Goal: Obtain resource: Download file/media

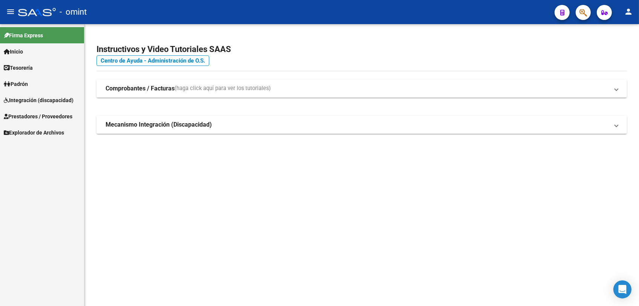
click at [32, 102] on span "Integración (discapacidad)" at bounding box center [39, 100] width 70 height 8
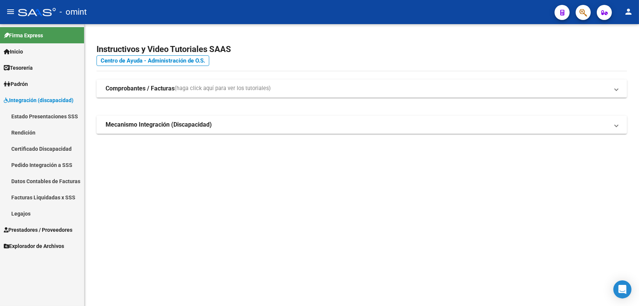
click at [20, 210] on link "Legajos" at bounding box center [42, 213] width 84 height 16
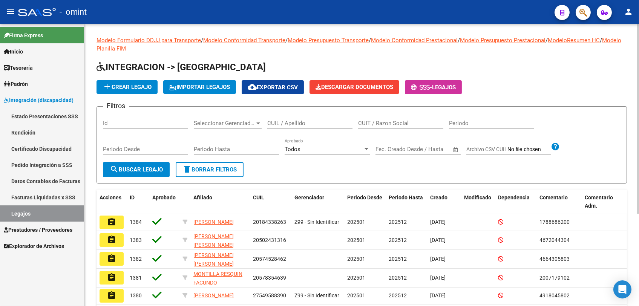
click at [335, 122] on input "CUIL / Apellido" at bounding box center [309, 123] width 85 height 7
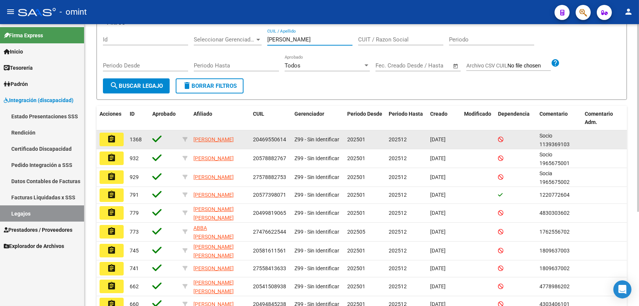
scroll to position [126, 0]
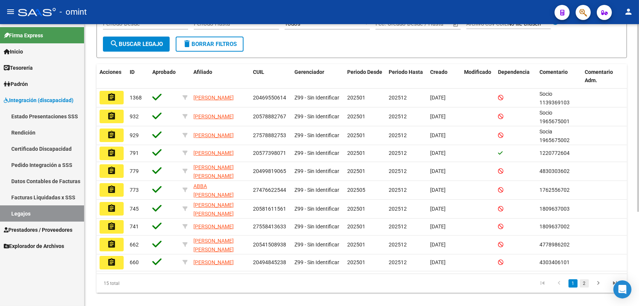
click at [582, 287] on link "2" at bounding box center [584, 283] width 9 height 8
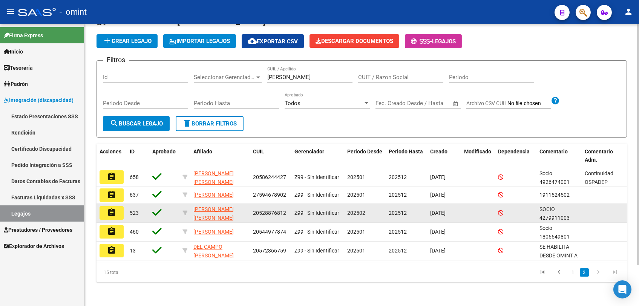
scroll to position [0, 0]
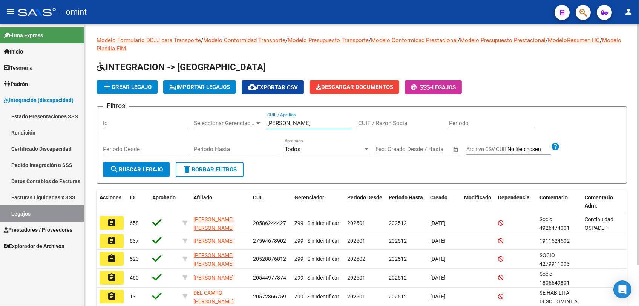
drag, startPoint x: 294, startPoint y: 126, endPoint x: 259, endPoint y: 124, distance: 35.1
click at [259, 124] on div "Filtros Id Seleccionar Gerenciador Seleccionar Gerenciador martinez CUIL / Apel…" at bounding box center [362, 137] width 518 height 49
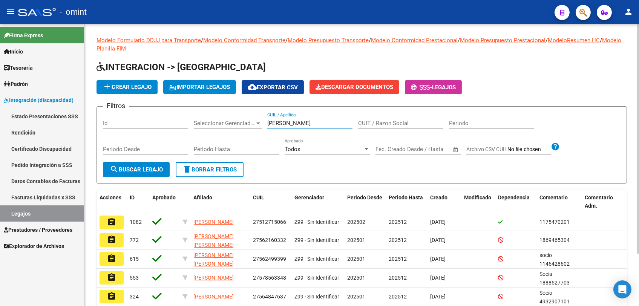
drag, startPoint x: 283, startPoint y: 126, endPoint x: 253, endPoint y: 126, distance: 29.4
click at [253, 126] on div "Filtros Id Seleccionar Gerenciador Seleccionar Gerenciador olivia CUIL / Apelli…" at bounding box center [362, 137] width 518 height 49
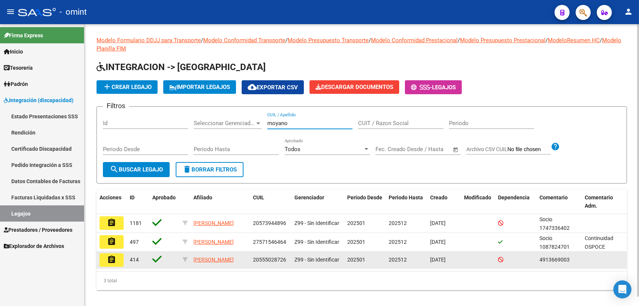
type input "moyano"
click at [109, 263] on mat-icon "assignment" at bounding box center [111, 259] width 9 height 9
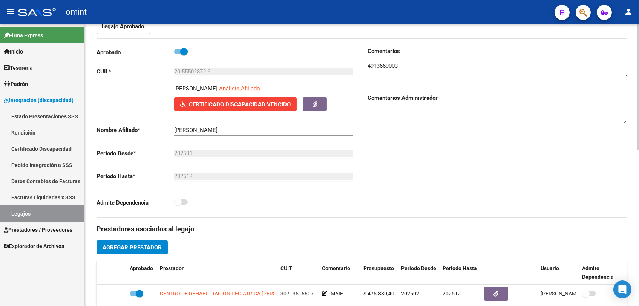
scroll to position [209, 0]
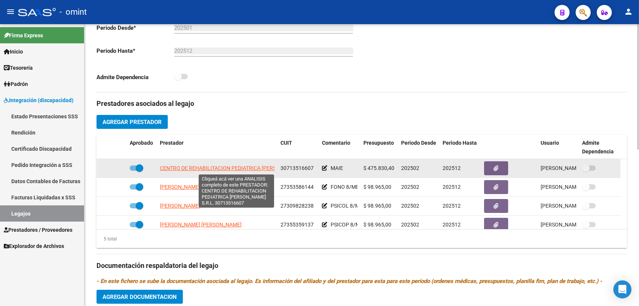
click at [214, 165] on span "CENTRO DE REHABILITACION PEDIATRICA [PERSON_NAME] S.R.L." at bounding box center [238, 168] width 157 height 6
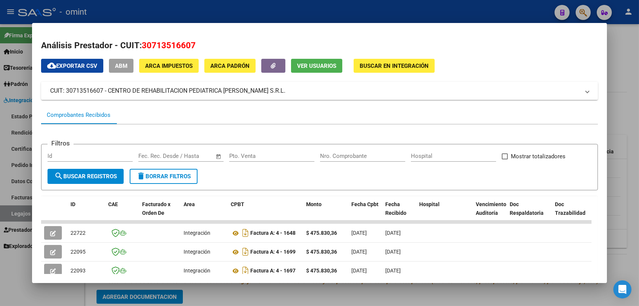
scroll to position [126, 0]
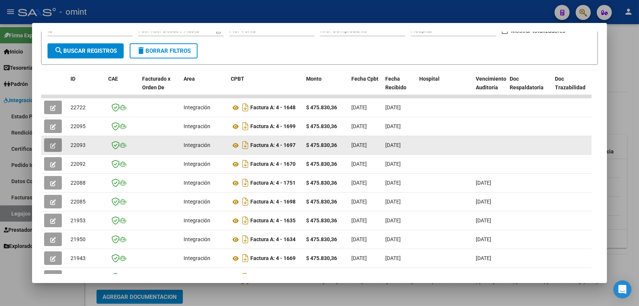
click at [47, 150] on button "button" at bounding box center [53, 145] width 18 height 14
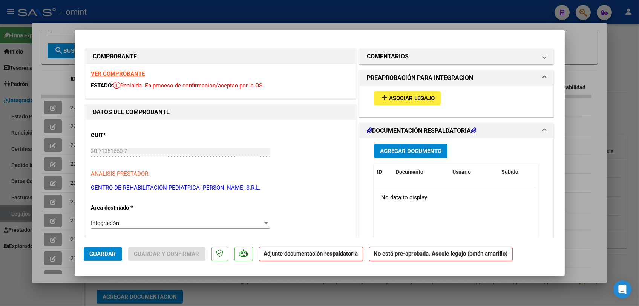
click at [417, 99] on span "Asociar Legajo" at bounding box center [412, 98] width 46 height 7
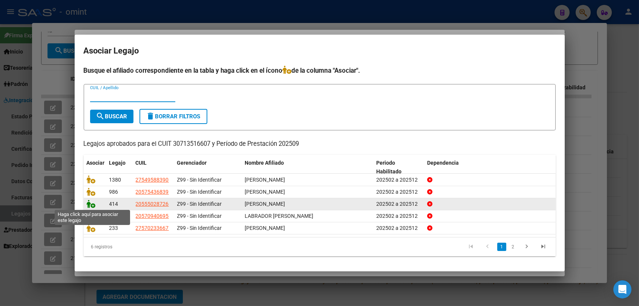
click at [89, 205] on icon at bounding box center [91, 204] width 9 height 8
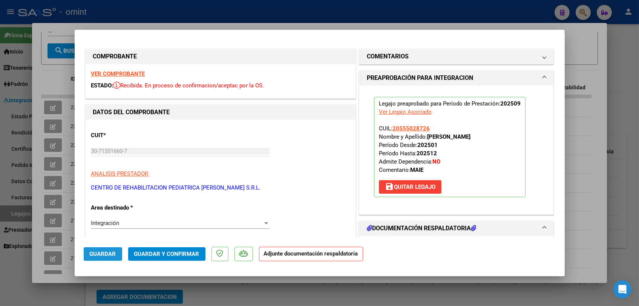
click at [110, 255] on span "Guardar" at bounding box center [103, 254] width 26 height 7
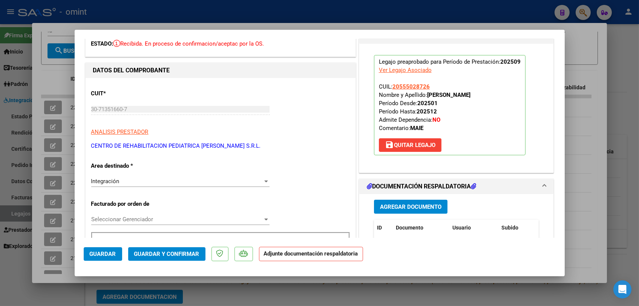
scroll to position [0, 0]
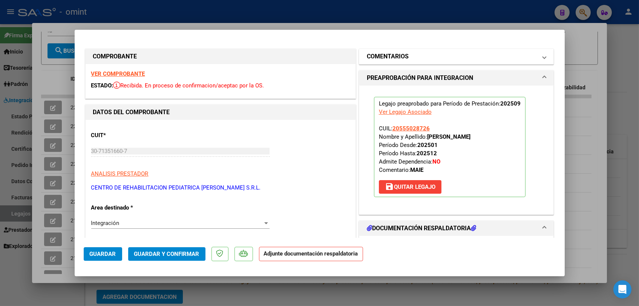
click at [400, 61] on h1 "COMENTARIOS" at bounding box center [388, 56] width 42 height 9
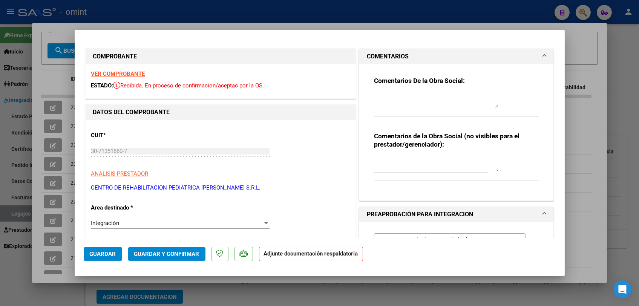
click at [387, 103] on textarea at bounding box center [436, 100] width 124 height 15
click at [448, 106] on textarea "Socio Moyano Tobias- Falta adjuntar planilla de asistencia de septiembre-" at bounding box center [436, 100] width 124 height 15
type textarea "Socio Moyano Tobias- Falta adjuntar planilla de asistencia de septiembre- queda…"
click at [98, 253] on span "Guardar" at bounding box center [103, 254] width 26 height 7
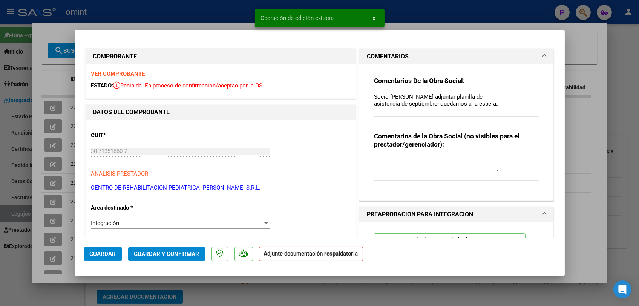
click at [95, 288] on div at bounding box center [319, 153] width 639 height 306
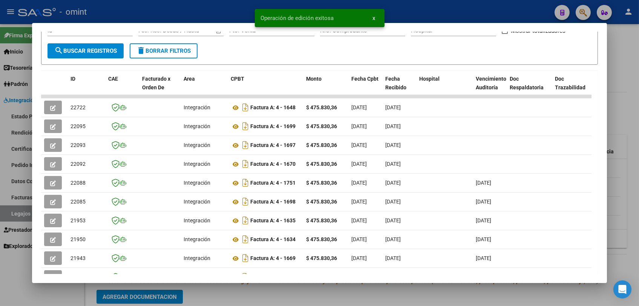
click at [67, 297] on div at bounding box center [319, 153] width 639 height 306
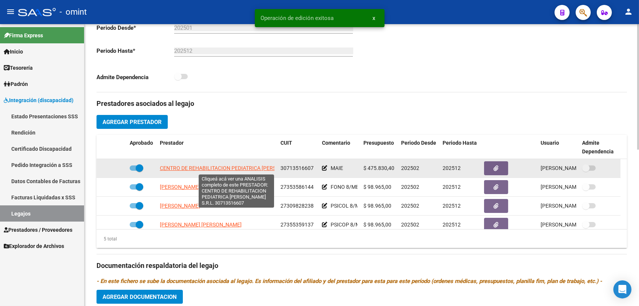
click at [222, 168] on span "CENTRO DE REHABILITACION PEDIATRICA [PERSON_NAME] S.R.L." at bounding box center [238, 168] width 157 height 6
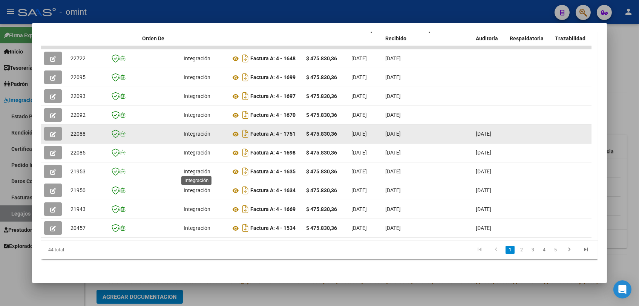
scroll to position [138, 0]
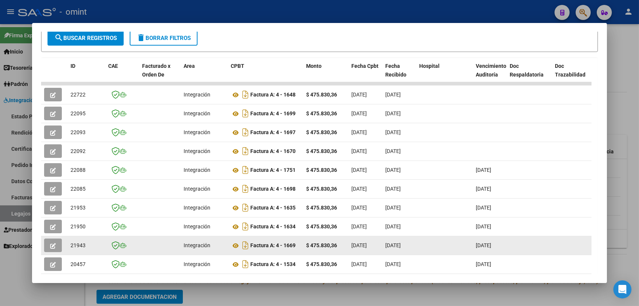
click at [52, 248] on button "button" at bounding box center [53, 246] width 18 height 14
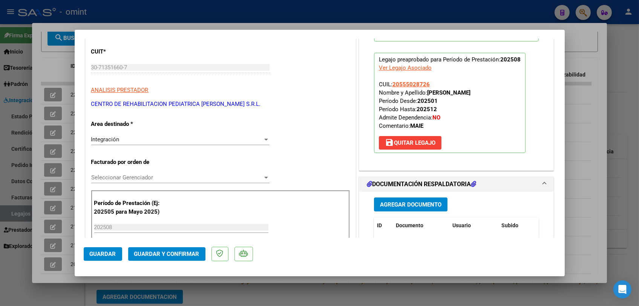
scroll to position [209, 0]
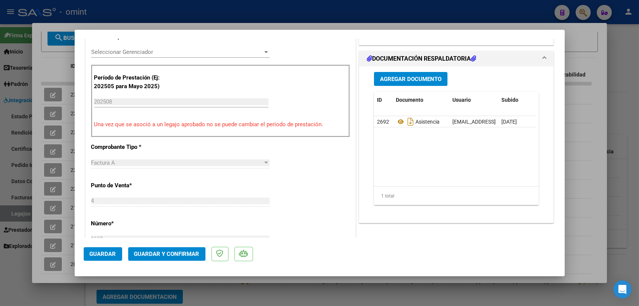
click at [286, 299] on div at bounding box center [319, 153] width 639 height 306
type input "$ 0,00"
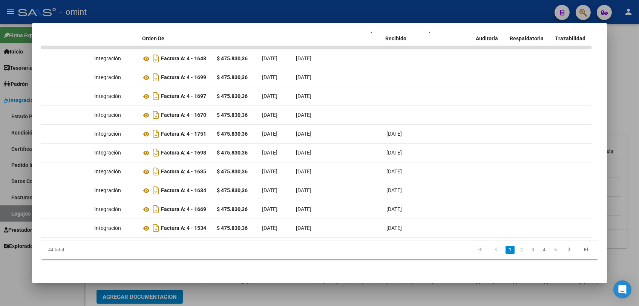
scroll to position [0, 0]
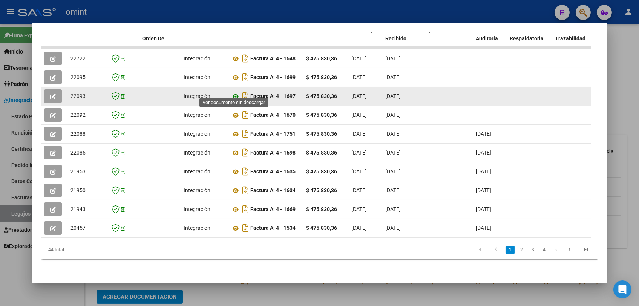
click at [232, 92] on icon at bounding box center [236, 96] width 10 height 9
click at [48, 91] on button "button" at bounding box center [53, 96] width 18 height 14
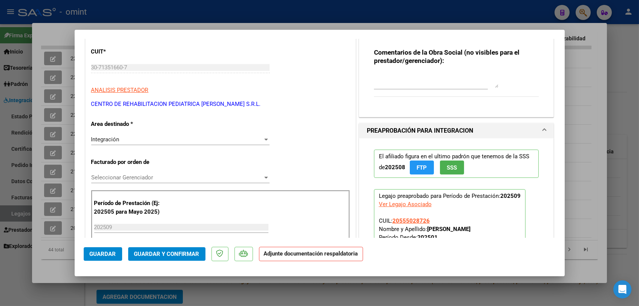
scroll to position [167, 0]
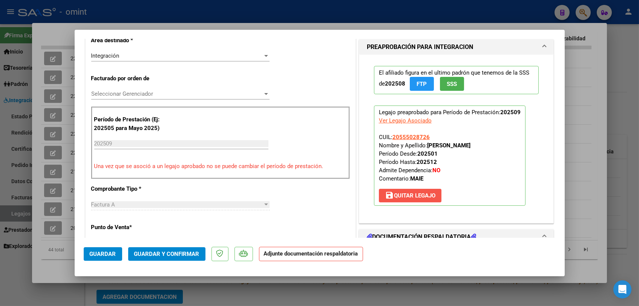
click at [401, 195] on span "save Quitar Legajo" at bounding box center [410, 195] width 51 height 7
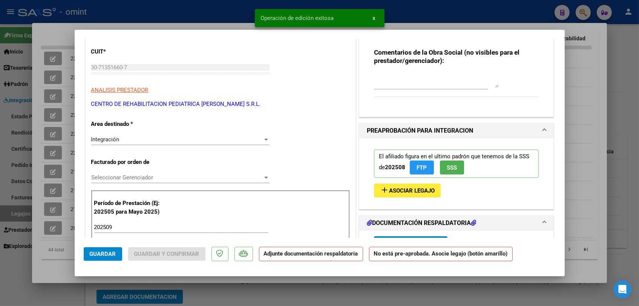
scroll to position [0, 0]
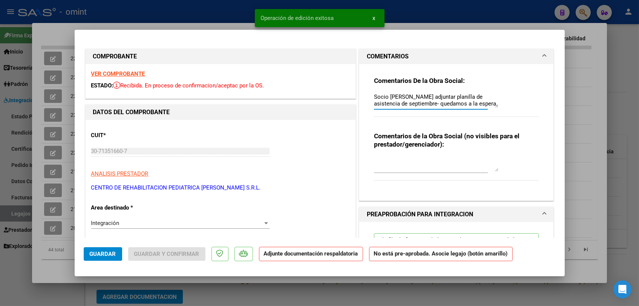
drag, startPoint x: 371, startPoint y: 97, endPoint x: 531, endPoint y: 126, distance: 162.4
click at [531, 126] on div "Comentarios De la Obra Social: Socio Moyano Tobias- Falta adjuntar planilla de …" at bounding box center [456, 129] width 176 height 130
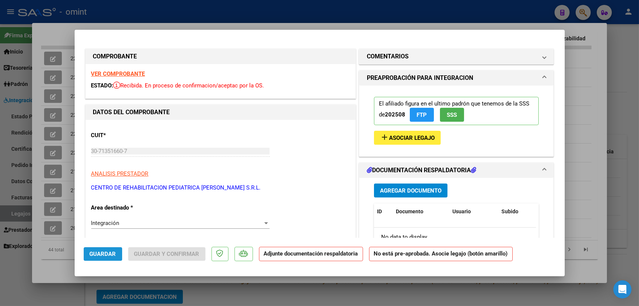
click at [106, 257] on span "Guardar" at bounding box center [103, 254] width 26 height 7
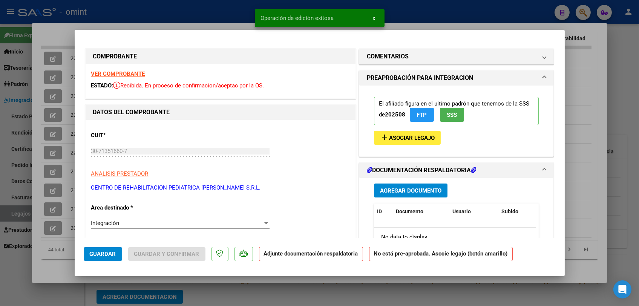
click at [75, 276] on div "COMPROBANTE VER COMPROBANTE ESTADO: Recibida. En proceso de confirmacion/acepta…" at bounding box center [320, 153] width 490 height 247
click at [61, 276] on div at bounding box center [319, 153] width 639 height 306
type input "$ 0,00"
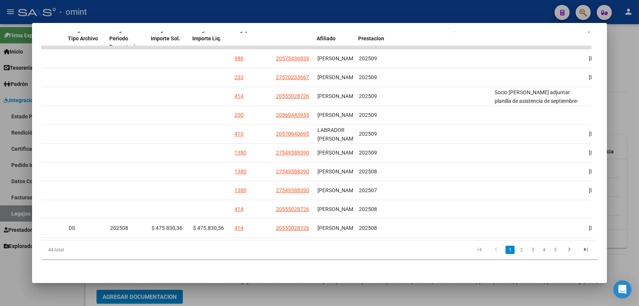
scroll to position [0, 1005]
click at [326, 298] on div at bounding box center [319, 153] width 639 height 306
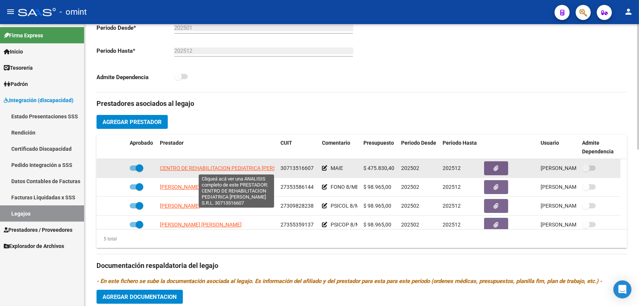
click at [182, 166] on span "CENTRO DE REHABILITACION PEDIATRICA [PERSON_NAME] S.R.L." at bounding box center [238, 168] width 157 height 6
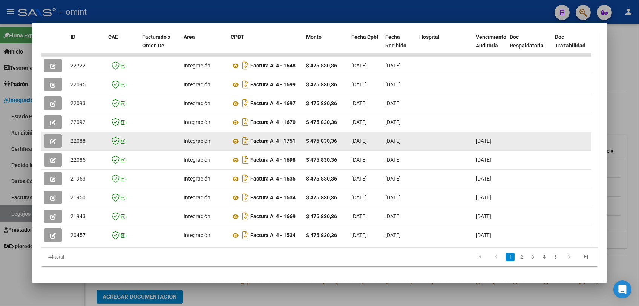
scroll to position [42, 0]
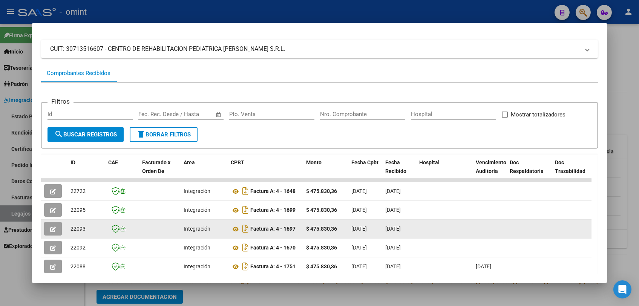
click at [48, 231] on button "button" at bounding box center [53, 229] width 18 height 14
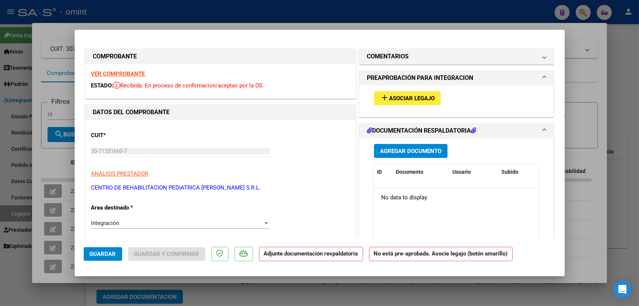
click at [123, 75] on strong "VER COMPROBANTE" at bounding box center [118, 73] width 54 height 7
click at [412, 54] on mat-panel-title "COMENTARIOS" at bounding box center [452, 56] width 170 height 9
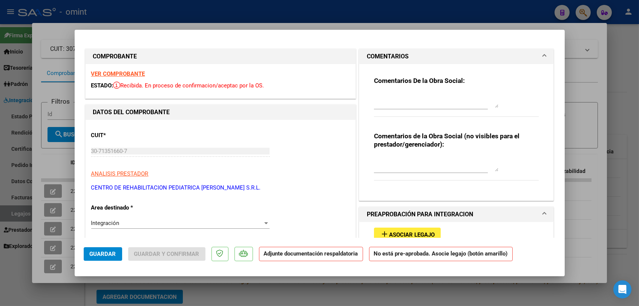
click at [400, 95] on textarea at bounding box center [436, 100] width 124 height 15
click at [374, 96] on textarea "socia Martinez Godoy Olivia- debe subirlo por la web de Omint -" at bounding box center [436, 100] width 124 height 15
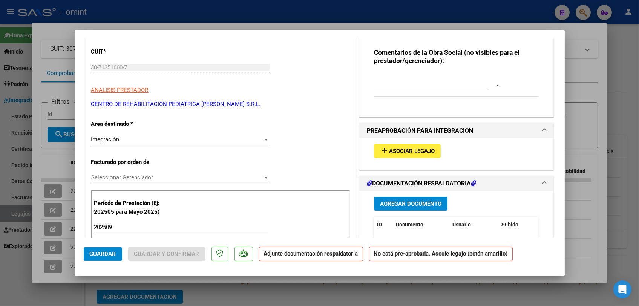
type textarea "FC de socia Martinez Godoy Olivia- debe subirlo por la web de Omint -"
click at [181, 141] on div "Integración" at bounding box center [177, 139] width 172 height 7
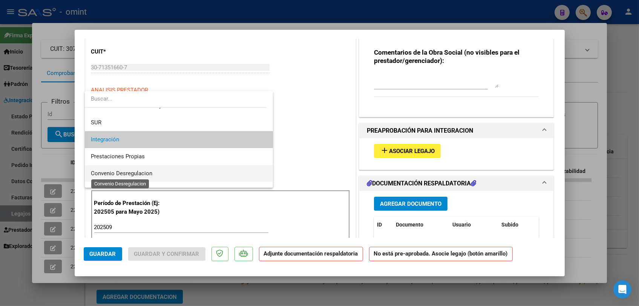
scroll to position [73, 0]
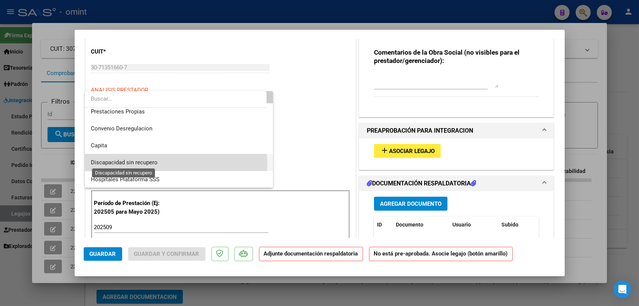
click at [148, 164] on span "Discapacidad sin recupero" at bounding box center [124, 162] width 67 height 7
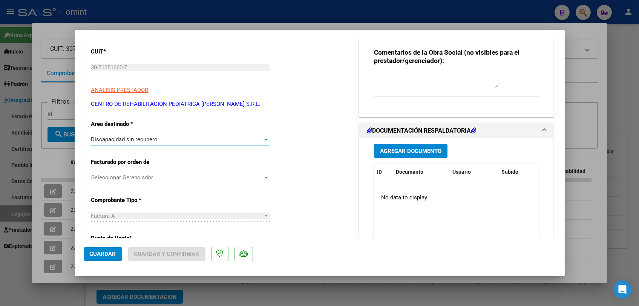
click at [110, 258] on button "Guardar" at bounding box center [103, 254] width 38 height 14
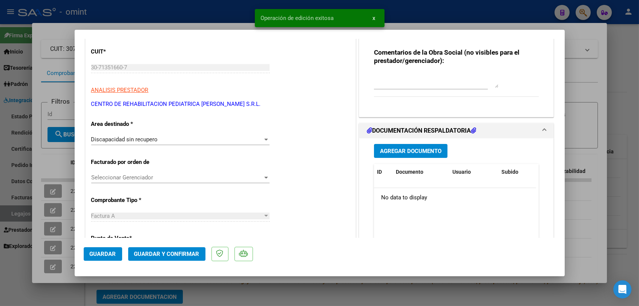
click at [253, 289] on div at bounding box center [319, 153] width 639 height 306
type input "$ 0,00"
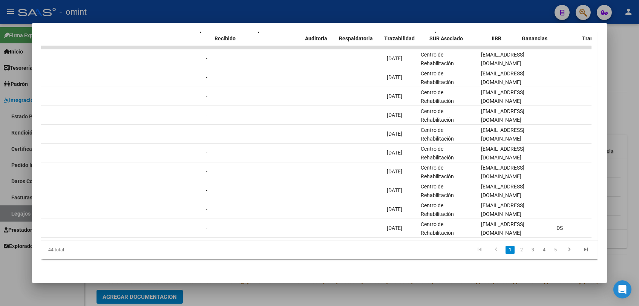
scroll to position [0, 0]
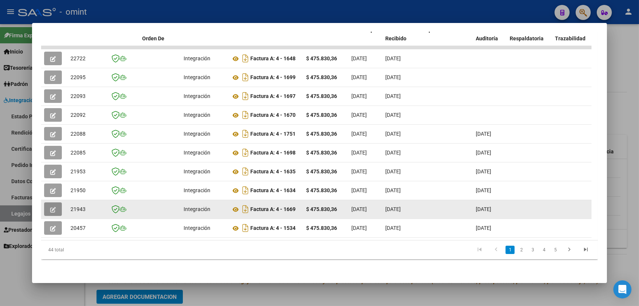
click at [46, 204] on button "button" at bounding box center [53, 209] width 18 height 14
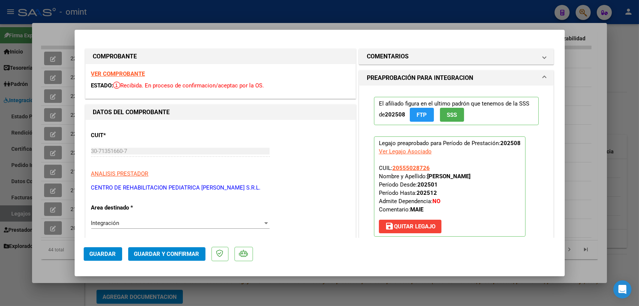
click at [293, 289] on div at bounding box center [319, 153] width 639 height 306
type input "$ 0,00"
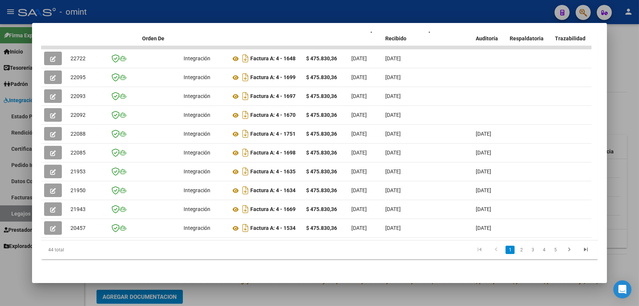
click at [293, 289] on div at bounding box center [319, 153] width 639 height 306
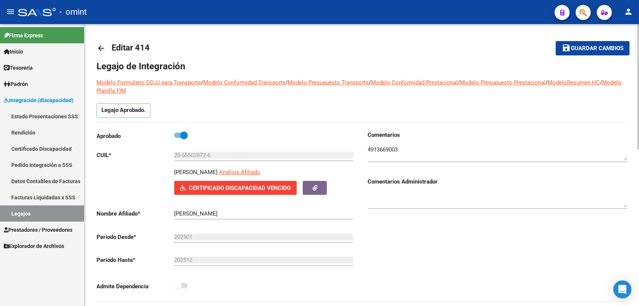
click at [591, 49] on span "Guardar cambios" at bounding box center [597, 48] width 53 height 7
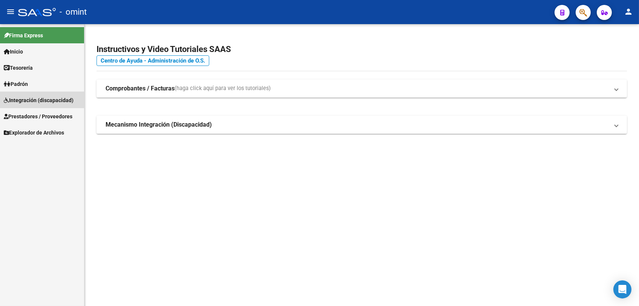
click at [41, 103] on span "Integración (discapacidad)" at bounding box center [39, 100] width 70 height 8
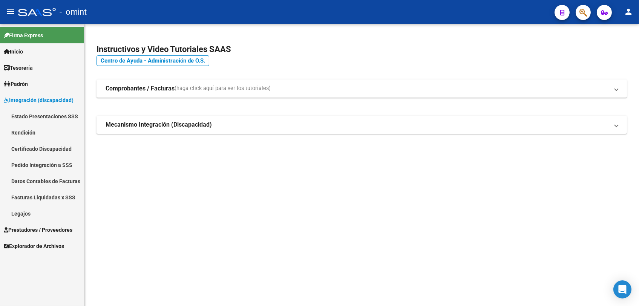
click at [24, 214] on link "Legajos" at bounding box center [42, 213] width 84 height 16
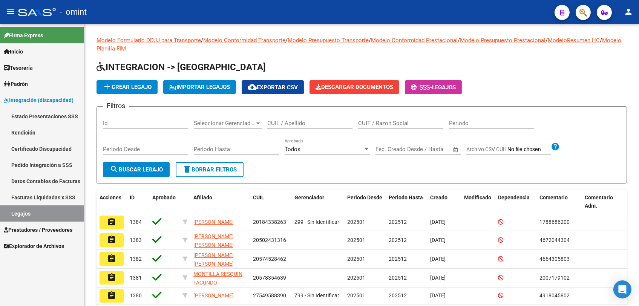
click at [36, 231] on span "Prestadores / Proveedores" at bounding box center [38, 230] width 69 height 8
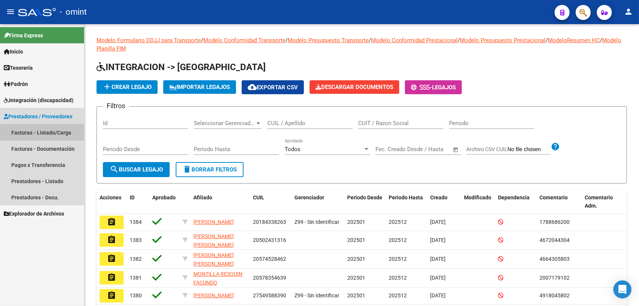
click at [53, 133] on link "Facturas - Listado/Carga" at bounding box center [42, 132] width 84 height 16
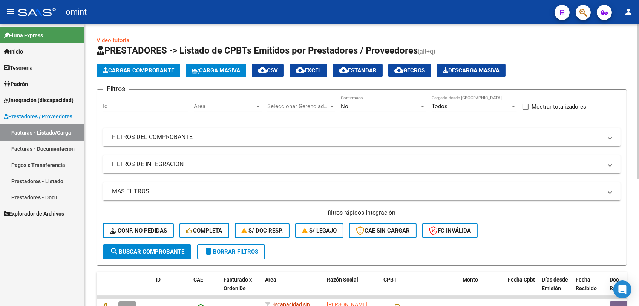
click at [237, 251] on span "delete Borrar Filtros" at bounding box center [231, 251] width 54 height 7
click at [202, 133] on mat-panel-title "FILTROS DEL COMPROBANTE" at bounding box center [357, 137] width 490 height 8
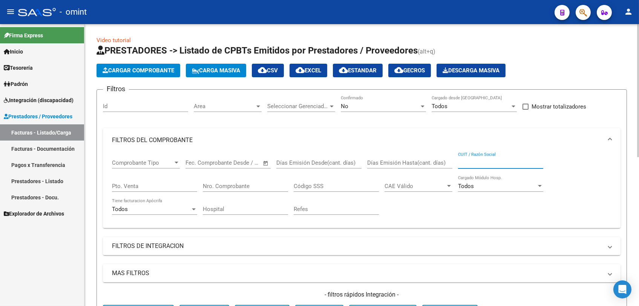
click at [469, 162] on input "CUIT / Razón Social" at bounding box center [500, 162] width 85 height 7
paste input "30713516607"
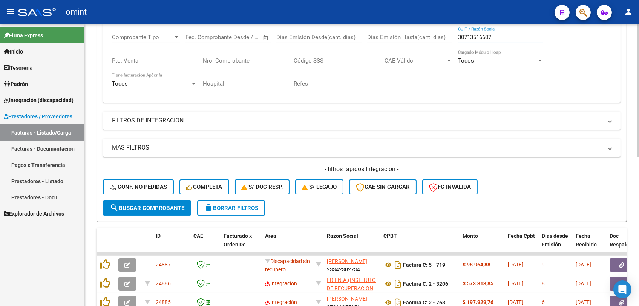
click at [152, 213] on button "search Buscar Comprobante" at bounding box center [147, 208] width 88 height 15
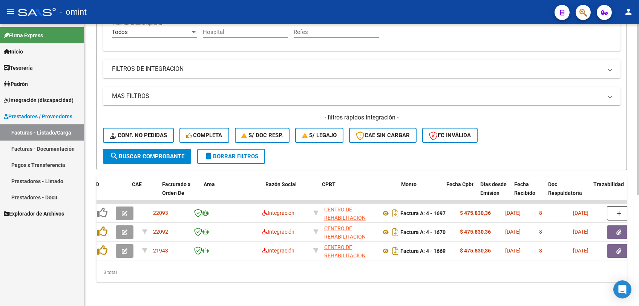
scroll to position [0, 0]
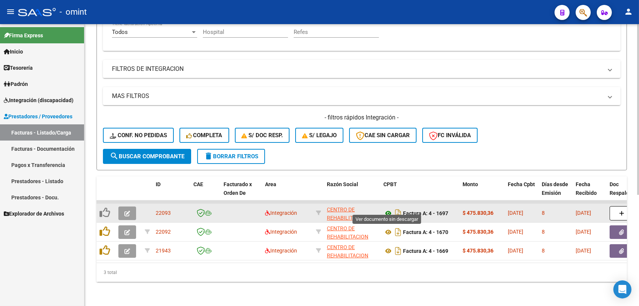
click at [386, 209] on icon at bounding box center [388, 213] width 10 height 9
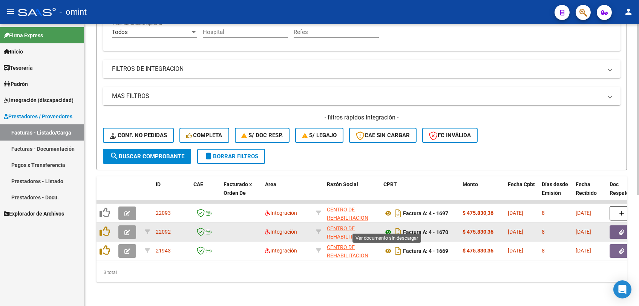
click at [389, 228] on icon at bounding box center [388, 232] width 10 height 9
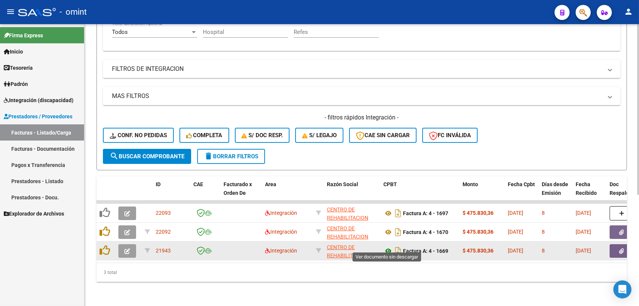
click at [387, 247] on icon at bounding box center [388, 251] width 10 height 9
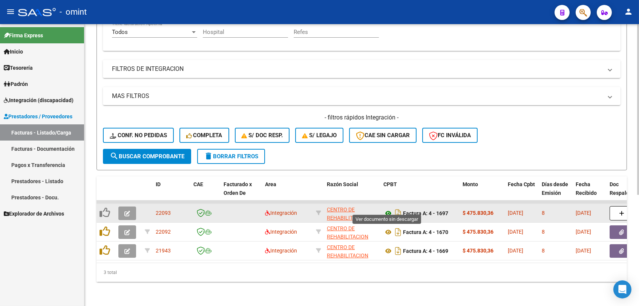
click at [387, 209] on icon at bounding box center [388, 213] width 10 height 9
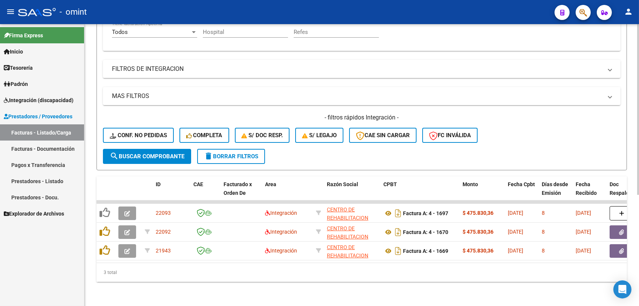
scroll to position [100, 0]
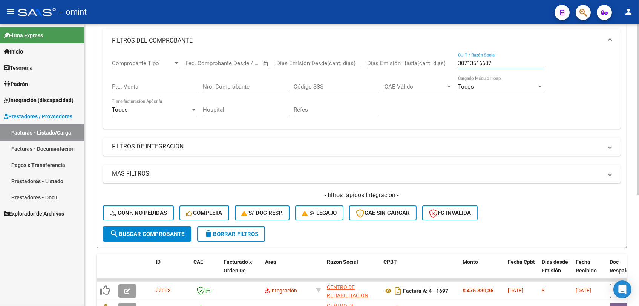
click at [485, 63] on input "30713516607" at bounding box center [500, 63] width 85 height 7
paste input "7056295"
type input "30717056295"
click at [150, 235] on span "search Buscar Comprobante" at bounding box center [147, 234] width 75 height 7
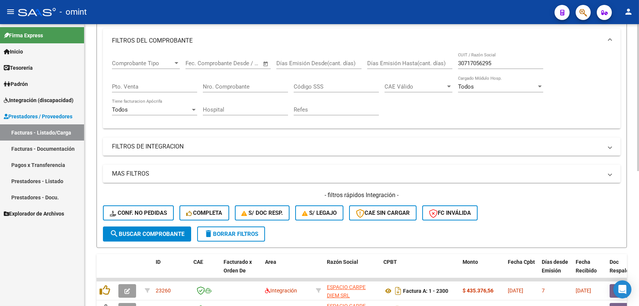
scroll to position [225, 0]
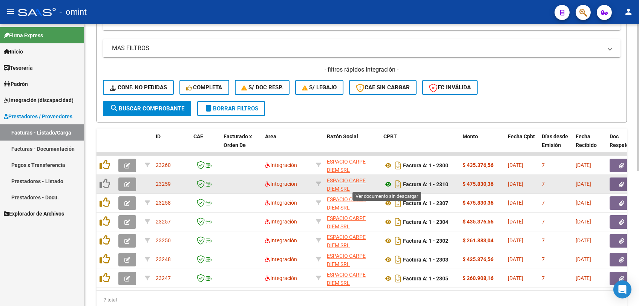
click at [387, 182] on icon at bounding box center [388, 184] width 10 height 9
